Goal: Task Accomplishment & Management: Manage account settings

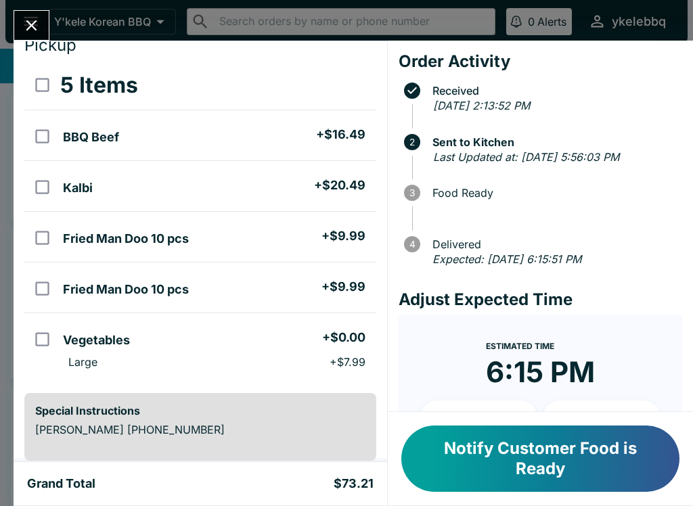
scroll to position [45, 0]
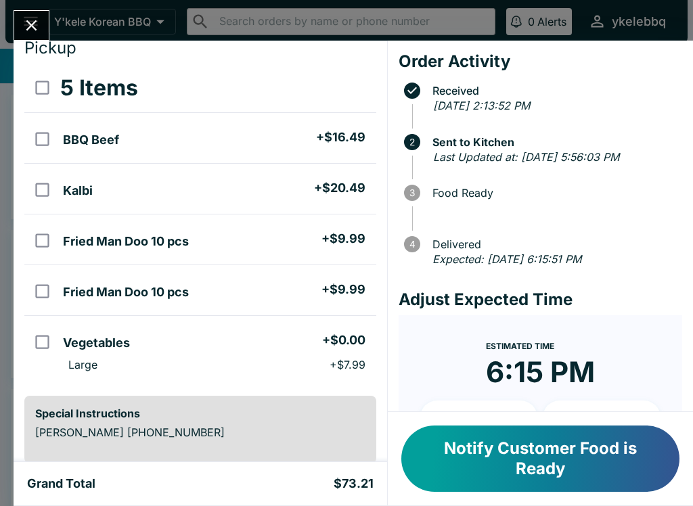
click at [630, 450] on button "Notify Customer Food is Ready" at bounding box center [540, 458] width 278 height 66
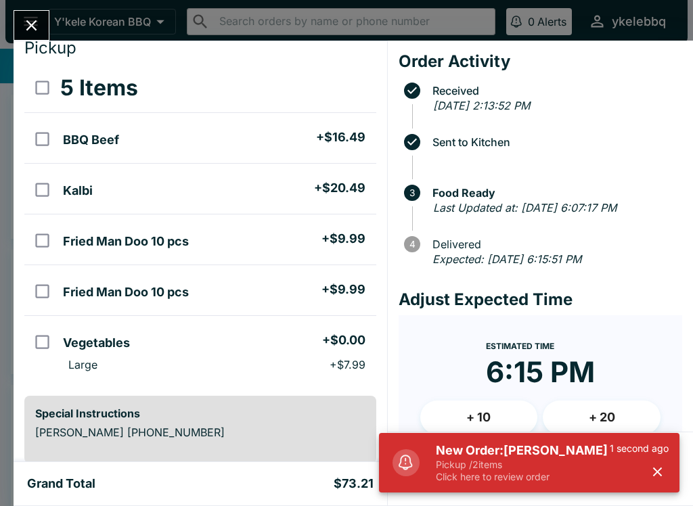
click at [605, 458] on h5 "New Order: [PERSON_NAME]" at bounding box center [523, 450] width 174 height 16
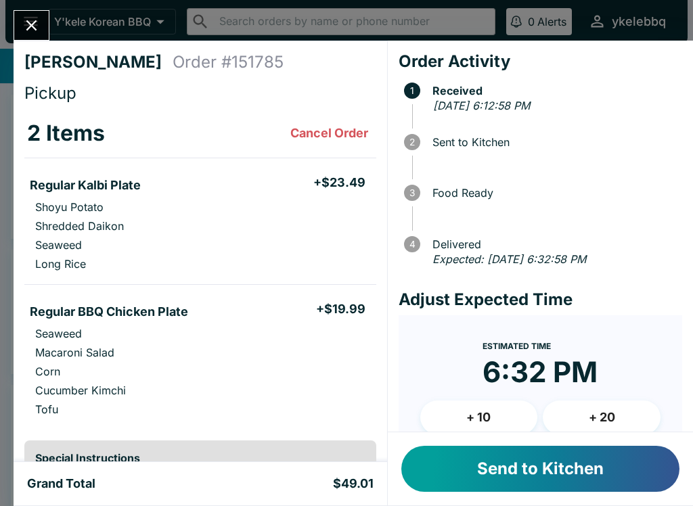
click at [630, 473] on button "Send to Kitchen" at bounding box center [540, 469] width 278 height 46
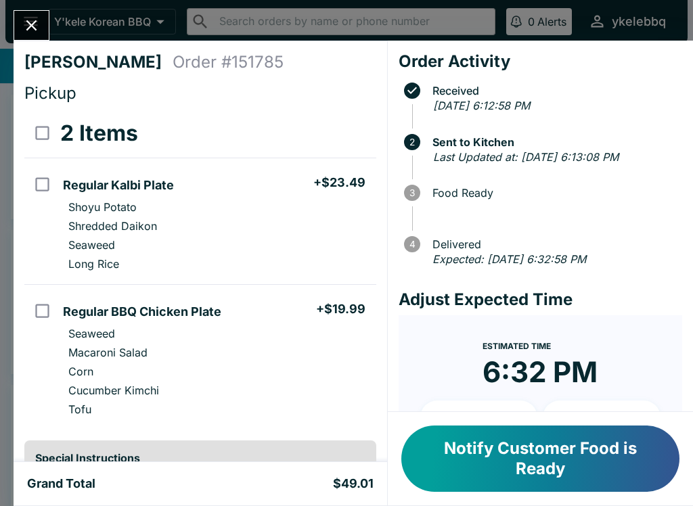
scroll to position [-8, 0]
click at [21, 15] on button "Close" at bounding box center [31, 25] width 34 height 29
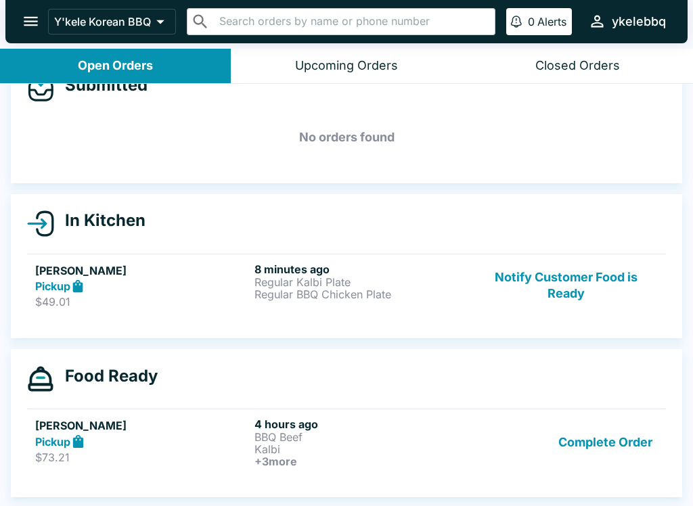
scroll to position [36, 0]
click at [415, 473] on link "[PERSON_NAME] Pickup $73.21 4 hours ago BBQ Beef Kalbi + 3 more Complete Order" at bounding box center [346, 442] width 639 height 67
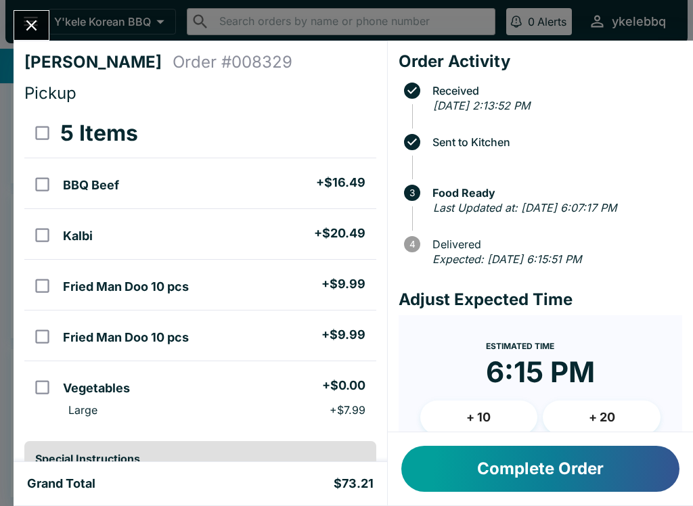
click at [449, 425] on button "+ 10" at bounding box center [479, 417] width 118 height 34
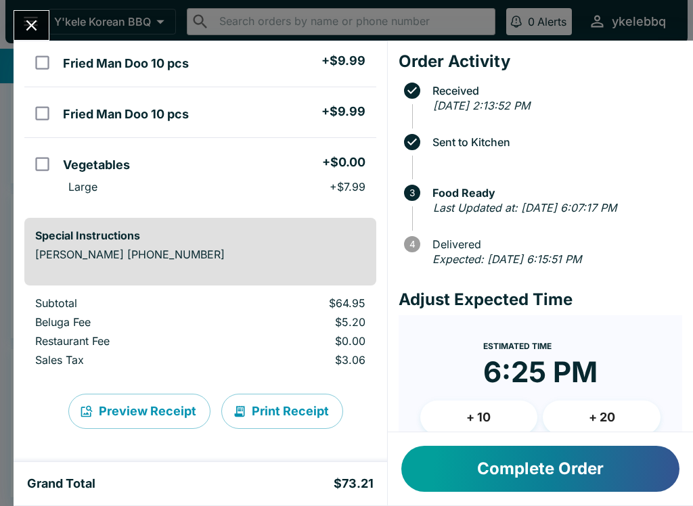
scroll to position [223, 0]
click at [644, 459] on button "Complete Order" at bounding box center [540, 469] width 278 height 46
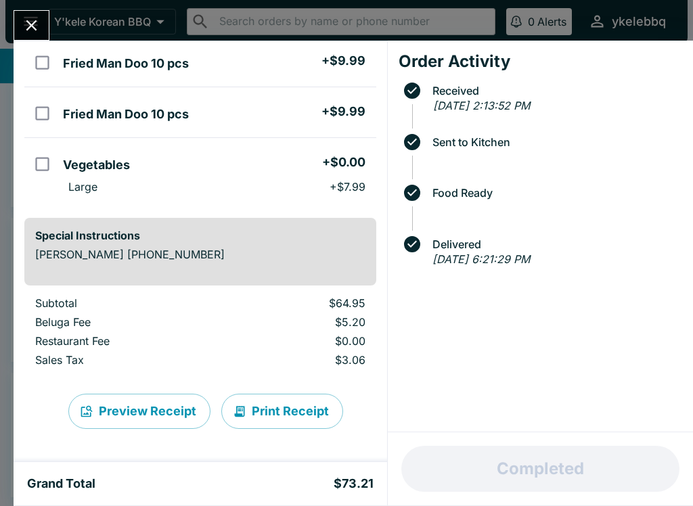
click at [26, 43] on td "orders table" at bounding box center [40, 62] width 33 height 51
checkbox input "true"
click at [44, 32] on button "Close" at bounding box center [31, 25] width 34 height 29
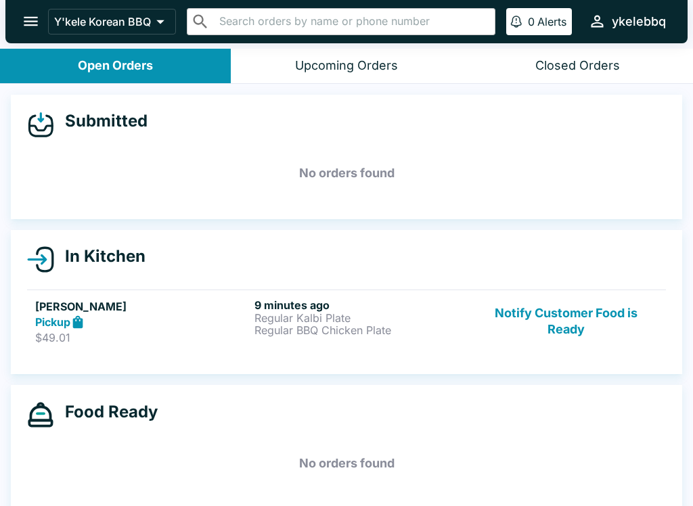
click at [55, 313] on h5 "[PERSON_NAME]" at bounding box center [142, 306] width 214 height 16
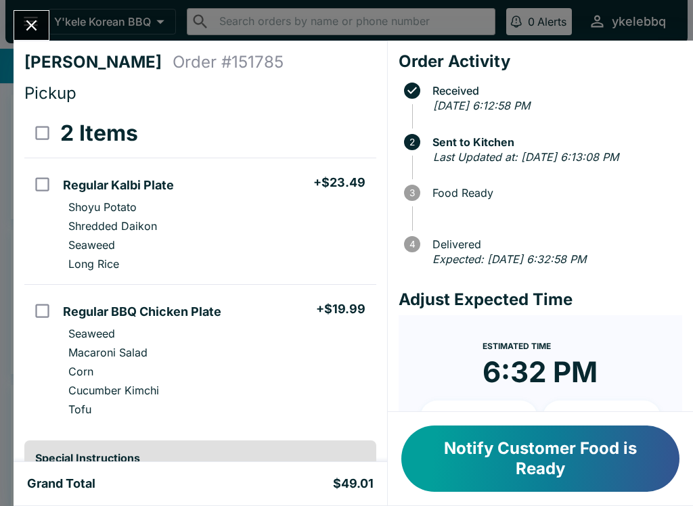
click at [607, 468] on button "Notify Customer Food is Ready" at bounding box center [540, 458] width 278 height 66
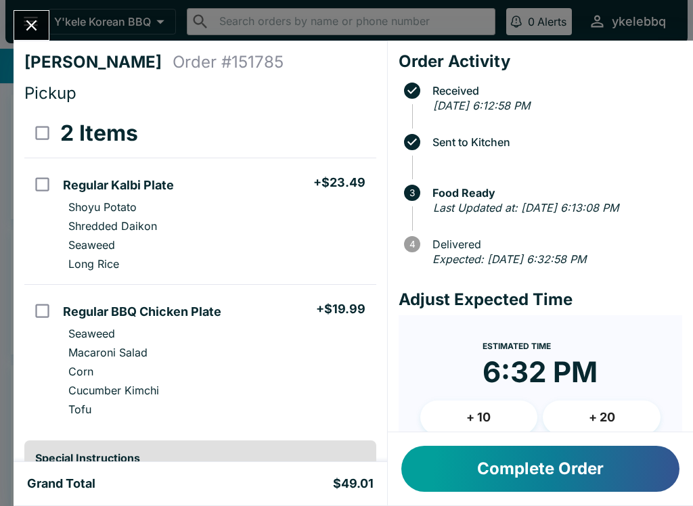
click at [37, 20] on icon "Close" at bounding box center [31, 25] width 18 height 18
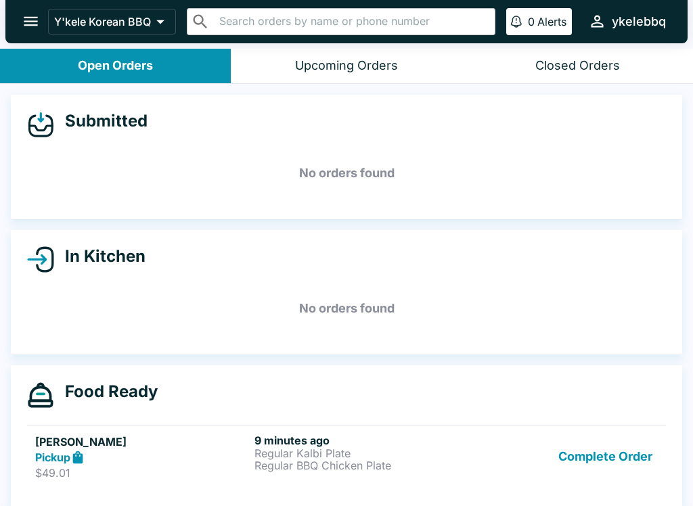
click at [639, 456] on button "Complete Order" at bounding box center [605, 457] width 105 height 47
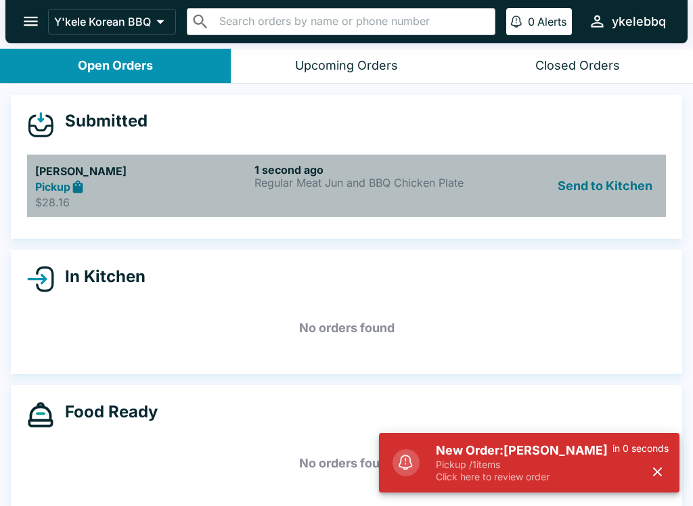
click at [78, 184] on icon at bounding box center [78, 186] width 10 height 13
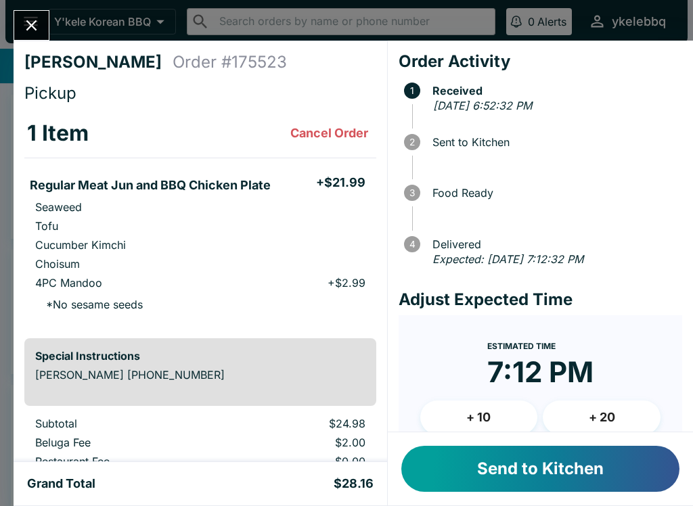
click at [662, 483] on button "Send to Kitchen" at bounding box center [540, 469] width 278 height 46
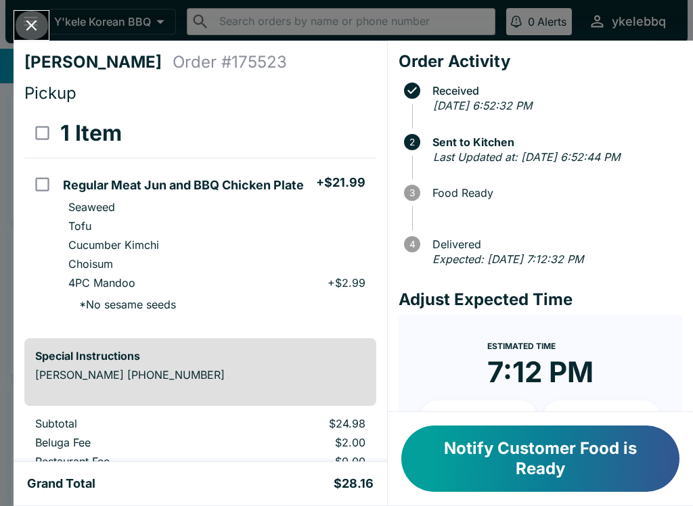
click at [26, 14] on button "Close" at bounding box center [31, 25] width 34 height 29
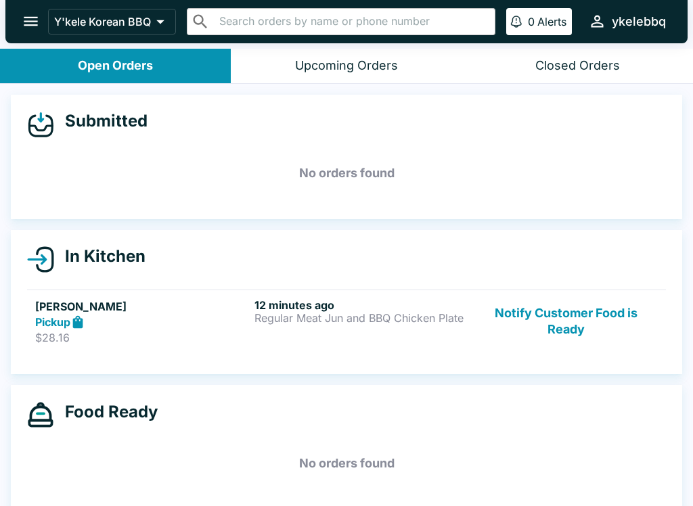
click at [557, 321] on button "Notify Customer Food is Ready" at bounding box center [565, 321] width 183 height 47
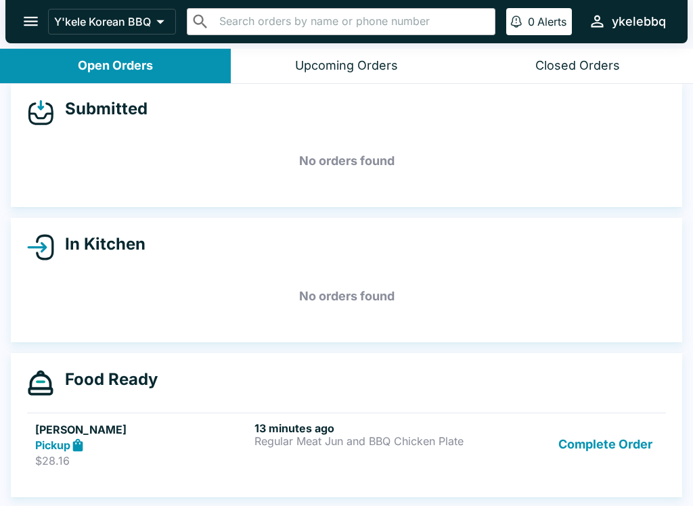
scroll to position [2, 0]
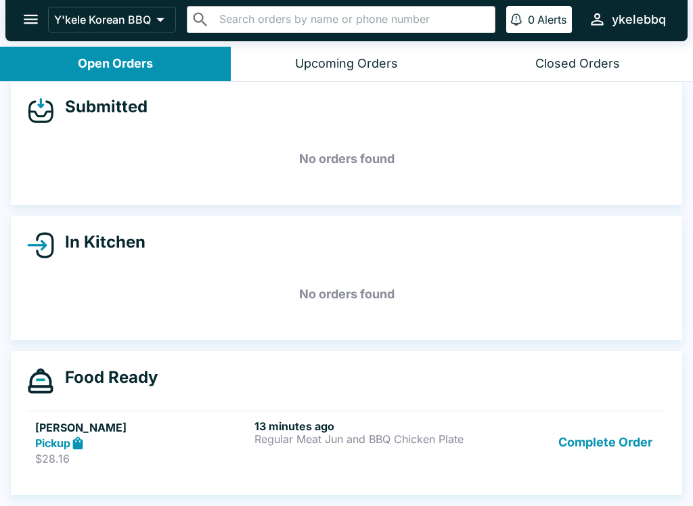
click at [34, 25] on icon "open drawer" at bounding box center [31, 19] width 18 height 18
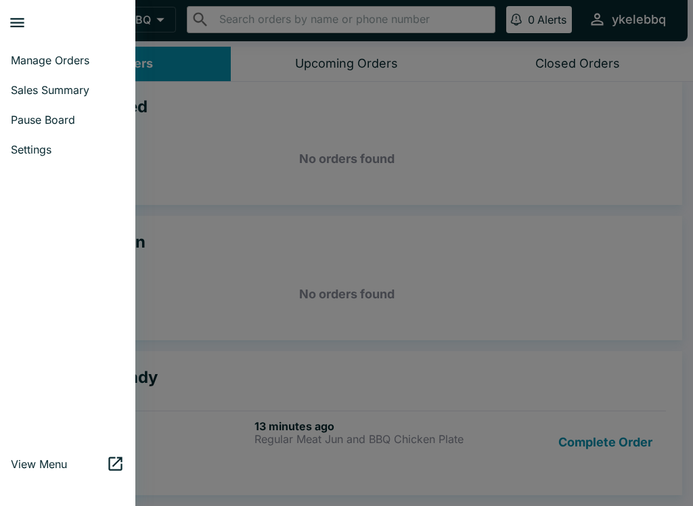
click at [71, 461] on span "View Menu" at bounding box center [58, 464] width 95 height 14
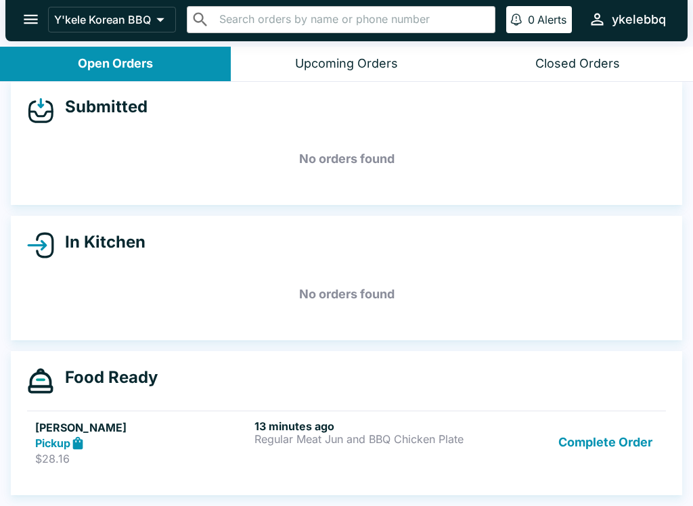
click at [32, 16] on icon "open drawer" at bounding box center [31, 19] width 14 height 9
